Goal: Task Accomplishment & Management: Manage account settings

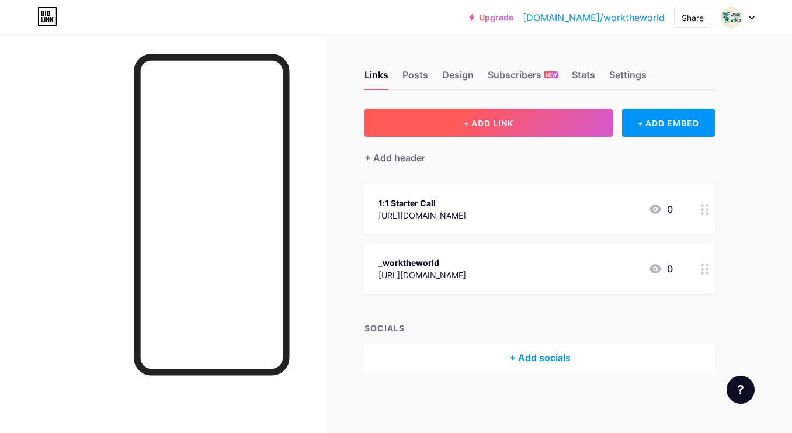
click at [502, 121] on span "+ ADD LINK" at bounding box center [488, 123] width 50 height 10
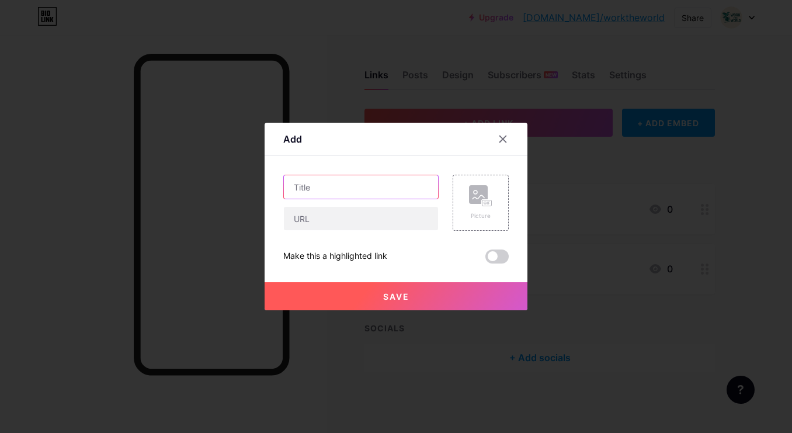
click at [336, 189] on input "text" at bounding box center [361, 186] width 154 height 23
type input "Enquiry Form"
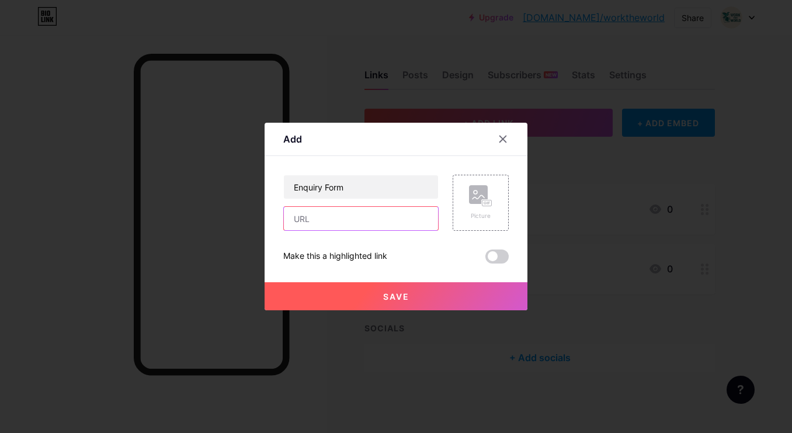
click at [344, 209] on input "text" at bounding box center [361, 218] width 154 height 23
paste input "[URL][DOMAIN_NAME]"
type input "[URL][DOMAIN_NAME]"
click at [405, 243] on div "Enquiry Form [URL][DOMAIN_NAME] Picture Make this a highlighted link Save" at bounding box center [395, 219] width 225 height 89
click at [470, 210] on div "Picture" at bounding box center [480, 202] width 23 height 35
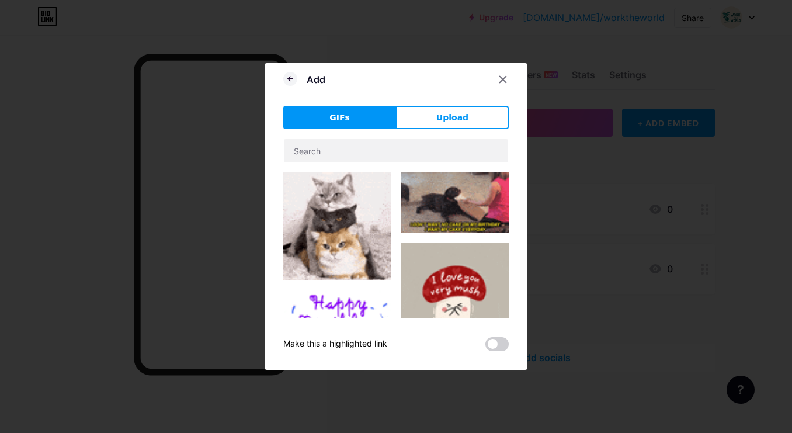
click at [426, 133] on div "GIFs Upload Content YouTube Play YouTube video without leaving your page. ADD V…" at bounding box center [395, 228] width 225 height 245
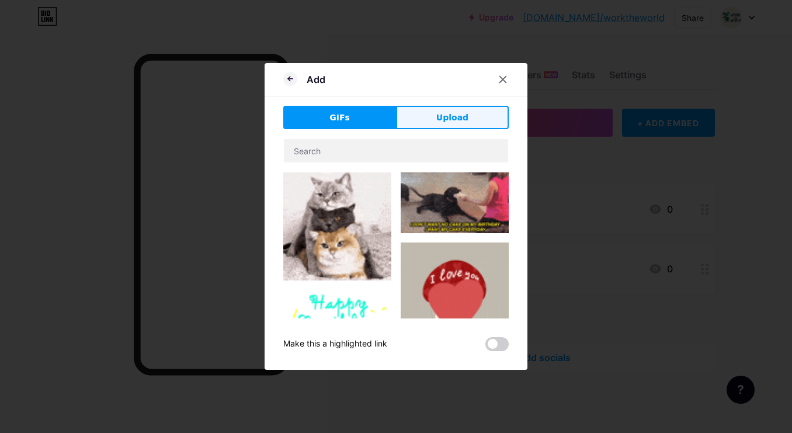
click at [426, 121] on button "Upload" at bounding box center [452, 117] width 113 height 23
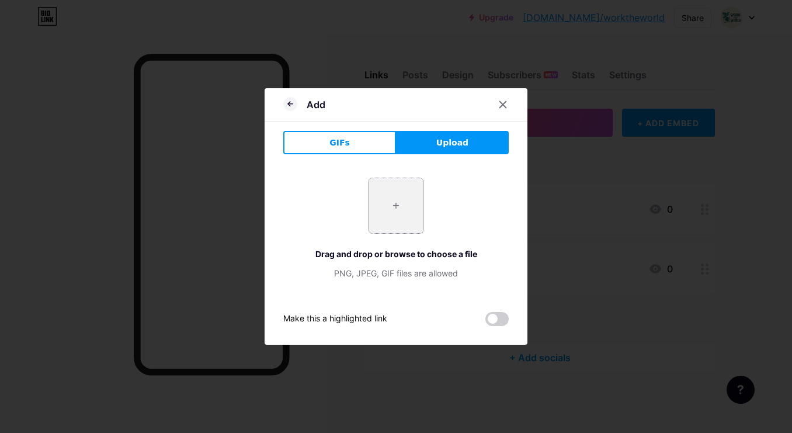
click at [391, 221] on input "file" at bounding box center [395, 205] width 55 height 55
type input "C:\fakepath\ChatGPT Image [DATE] at 06_49_13 PM.png"
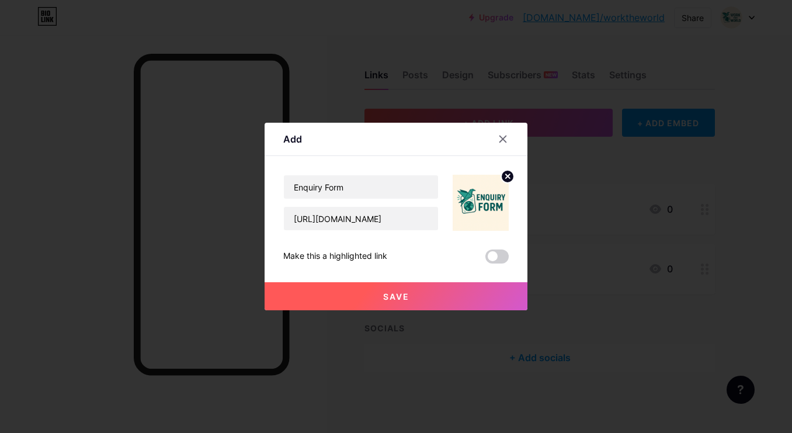
click at [448, 302] on button "Save" at bounding box center [395, 296] width 263 height 28
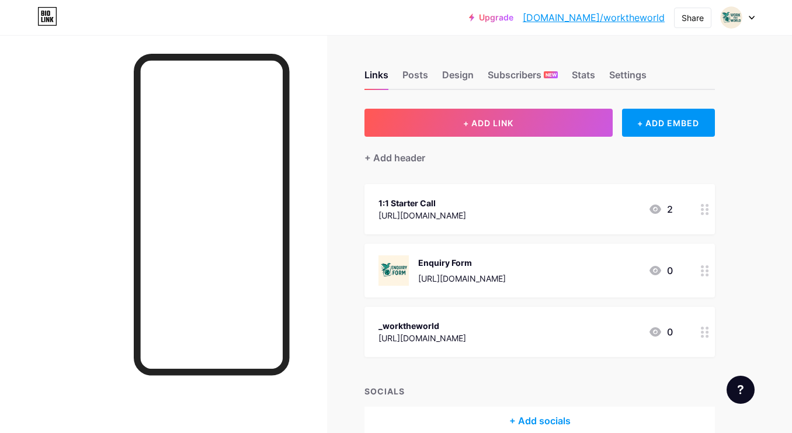
click at [466, 207] on div "1:1 Starter Call" at bounding box center [422, 203] width 88 height 12
click at [486, 179] on rect at bounding box center [486, 182] width 9 height 6
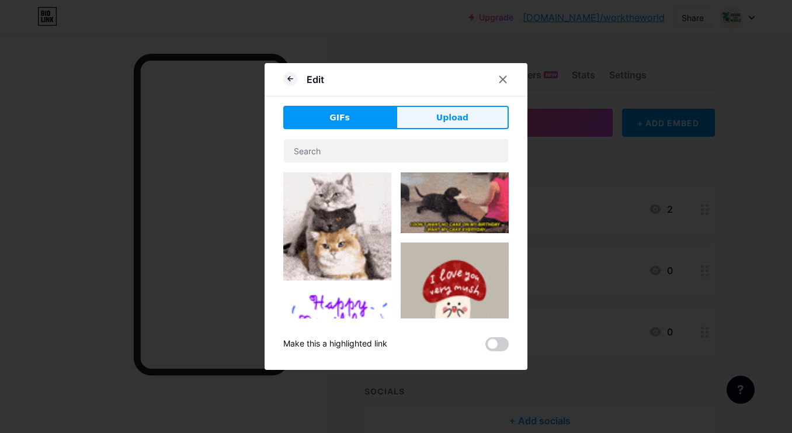
click at [443, 125] on button "Upload" at bounding box center [452, 117] width 113 height 23
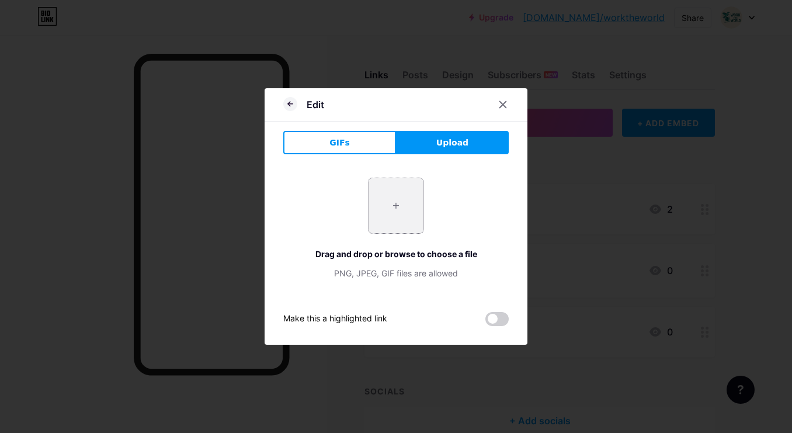
click at [409, 196] on input "file" at bounding box center [395, 205] width 55 height 55
click at [504, 106] on icon at bounding box center [503, 105] width 6 height 6
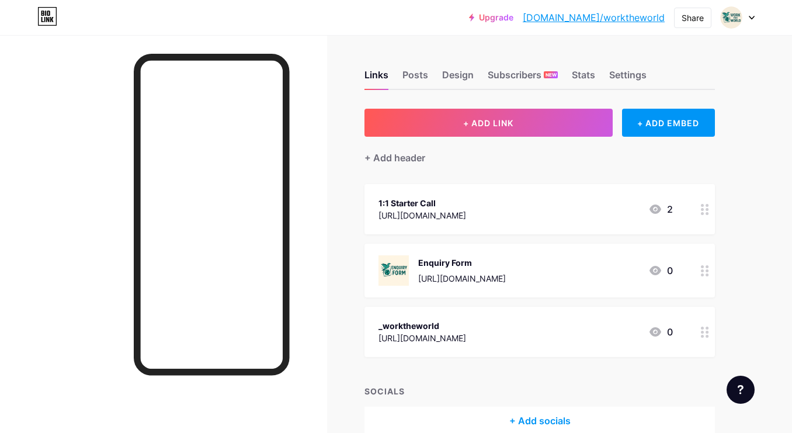
click at [466, 197] on div "1:1 Starter Call" at bounding box center [422, 203] width 88 height 12
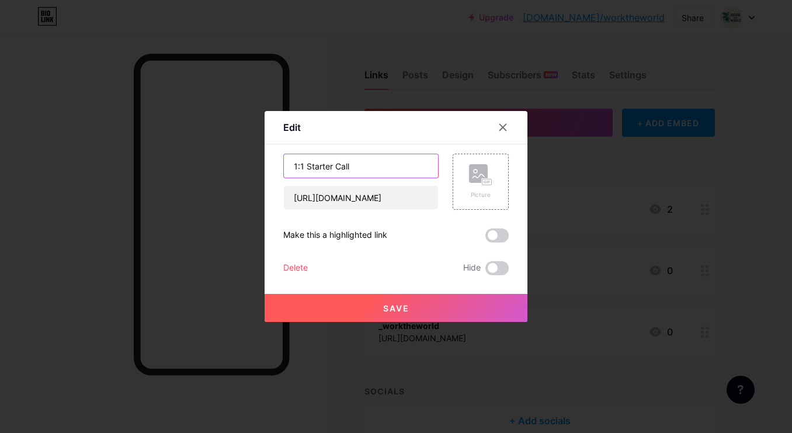
click at [377, 168] on input "1:1 Starter Call" at bounding box center [361, 165] width 154 height 23
type input "1:1 Starter Call Booking"
click at [424, 303] on button "Save" at bounding box center [395, 308] width 263 height 28
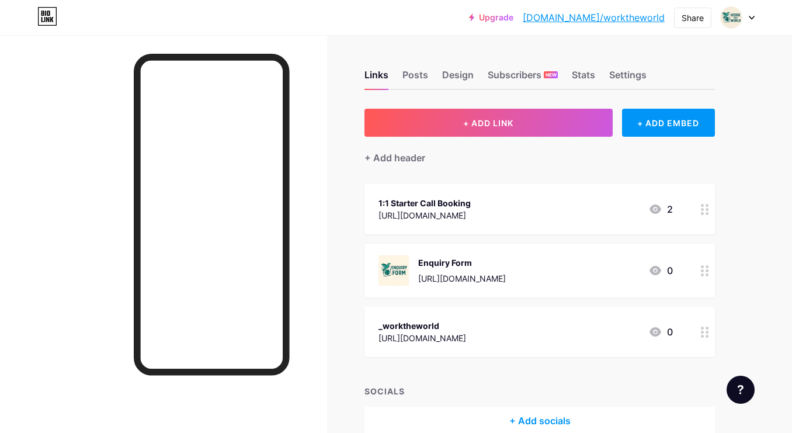
click at [516, 223] on div "1:1 Starter Call Booking [URL][DOMAIN_NAME] 2" at bounding box center [539, 209] width 350 height 50
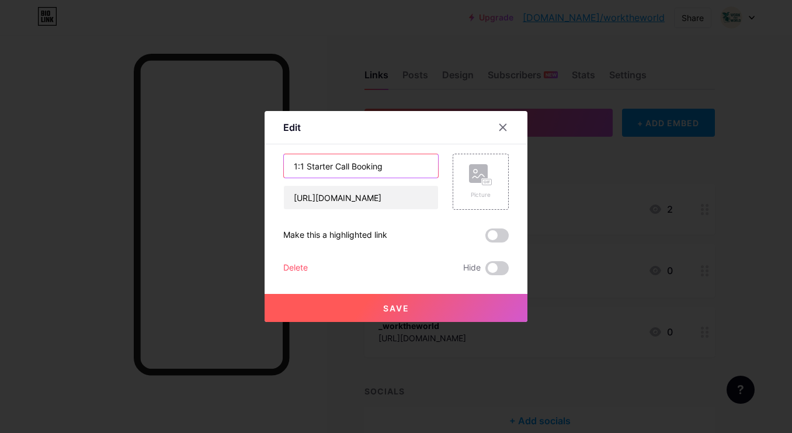
click at [399, 164] on input "1:1 Starter Call Booking" at bounding box center [361, 165] width 154 height 23
type input "1:1 Starter Call Booking Request"
click at [417, 310] on button "Save" at bounding box center [395, 308] width 263 height 28
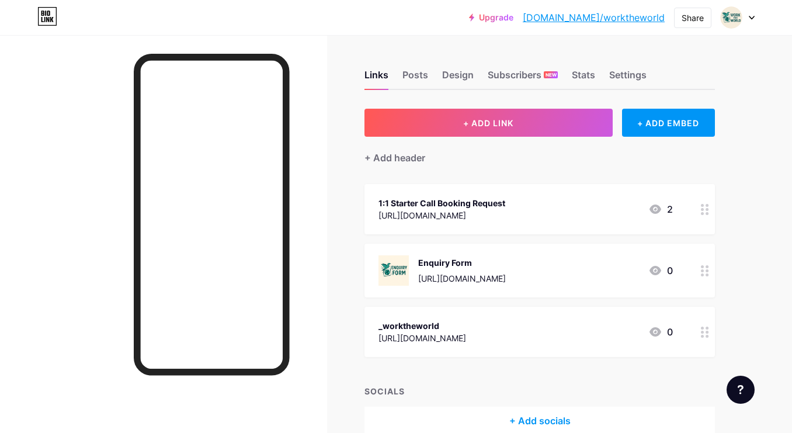
click at [666, 209] on div "2" at bounding box center [660, 209] width 25 height 14
click at [505, 127] on icon at bounding box center [502, 127] width 9 height 9
click at [705, 215] on div at bounding box center [705, 209] width 20 height 50
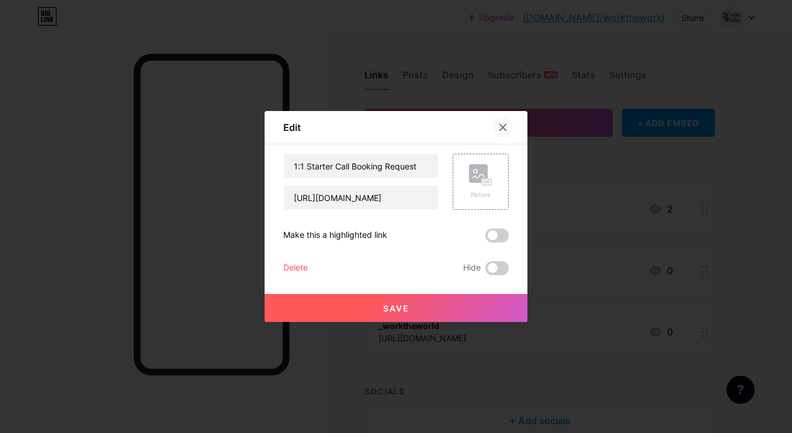
click at [502, 128] on icon at bounding box center [503, 127] width 6 height 6
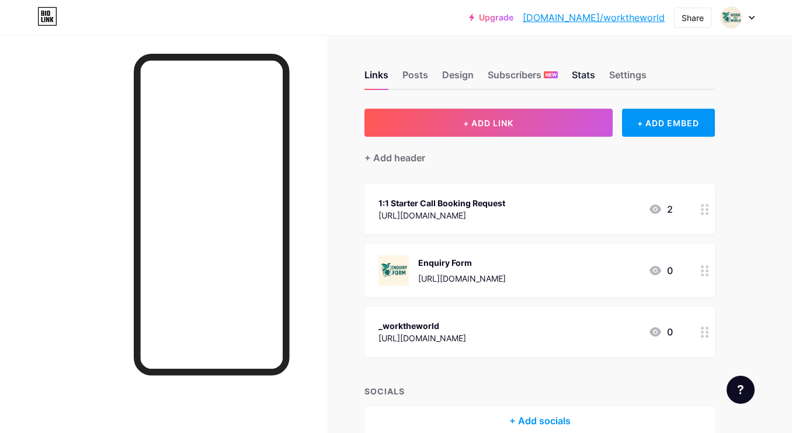
click at [582, 82] on div "Stats" at bounding box center [582, 78] width 23 height 21
